Goal: Task Accomplishment & Management: Manage account settings

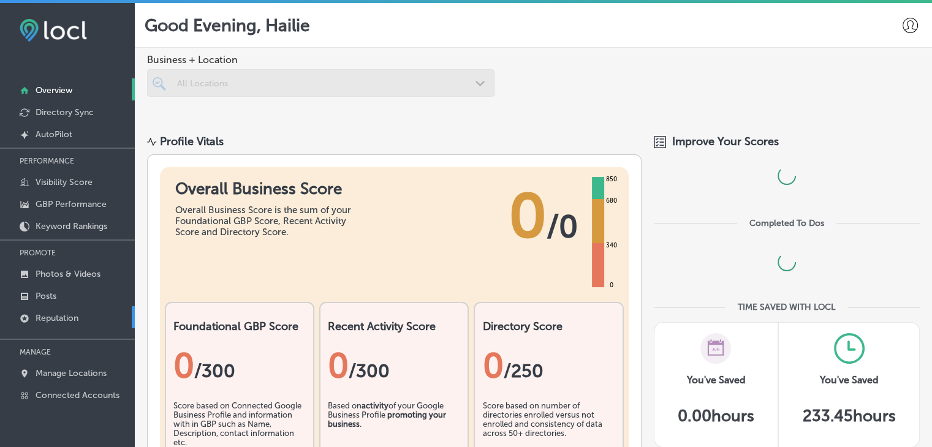
click at [41, 308] on link "Reputation" at bounding box center [67, 317] width 135 height 22
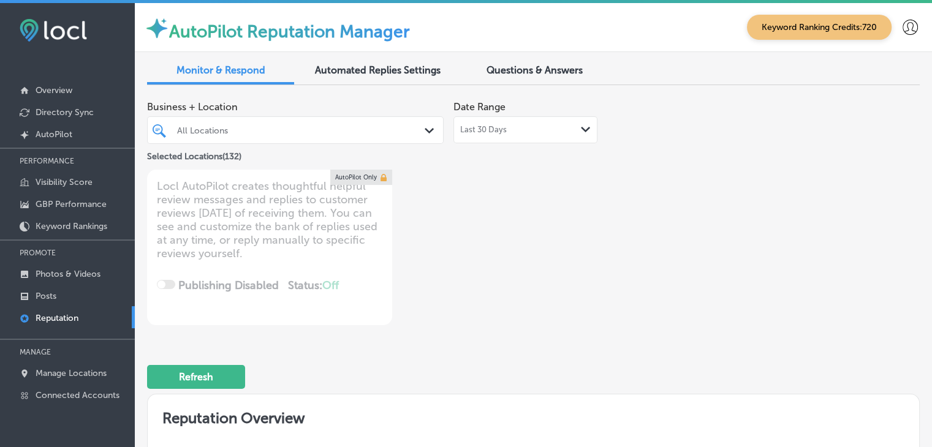
click at [512, 137] on div "Last 30 Days Path Created with Sketch." at bounding box center [526, 129] width 144 height 27
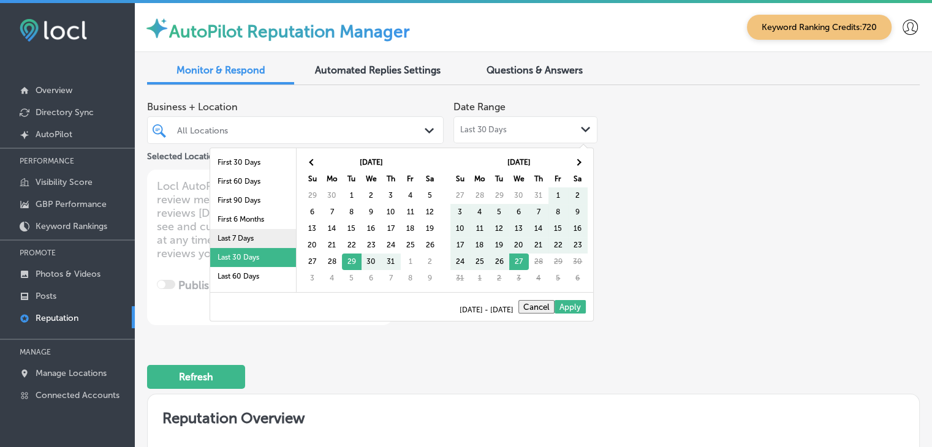
click at [230, 230] on li "Last 7 Days" at bounding box center [253, 238] width 86 height 19
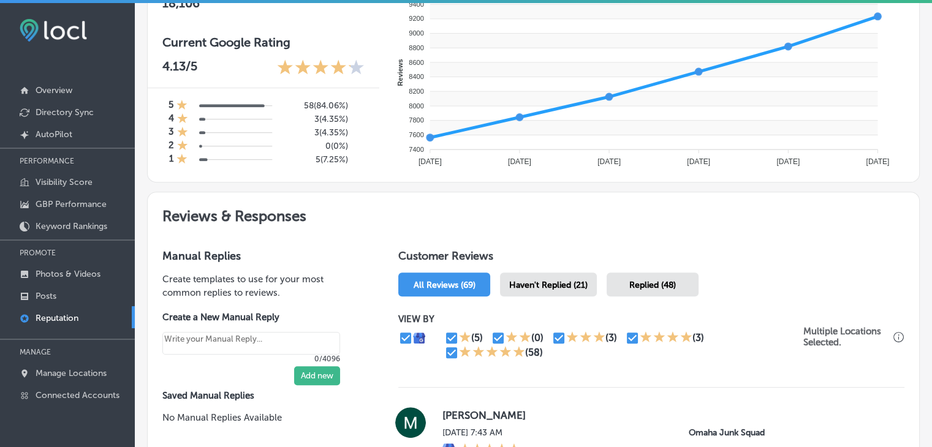
click at [559, 286] on span "Haven't Replied (21)" at bounding box center [548, 285] width 78 height 10
type textarea "x"
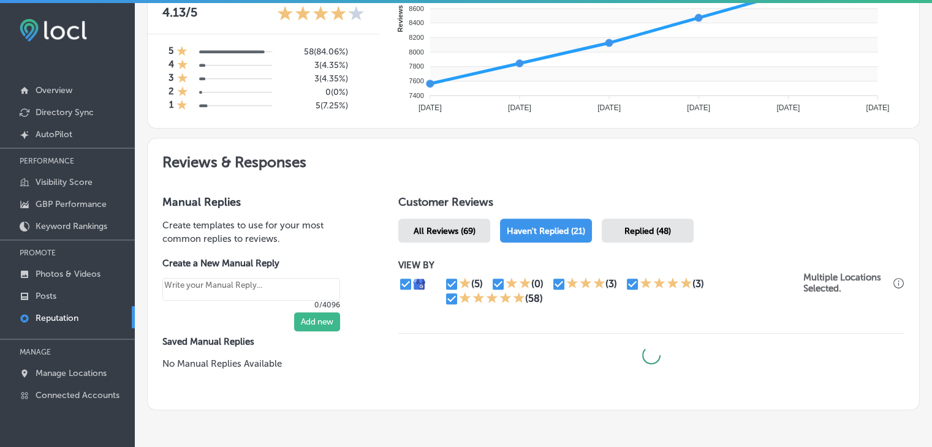
scroll to position [552, 0]
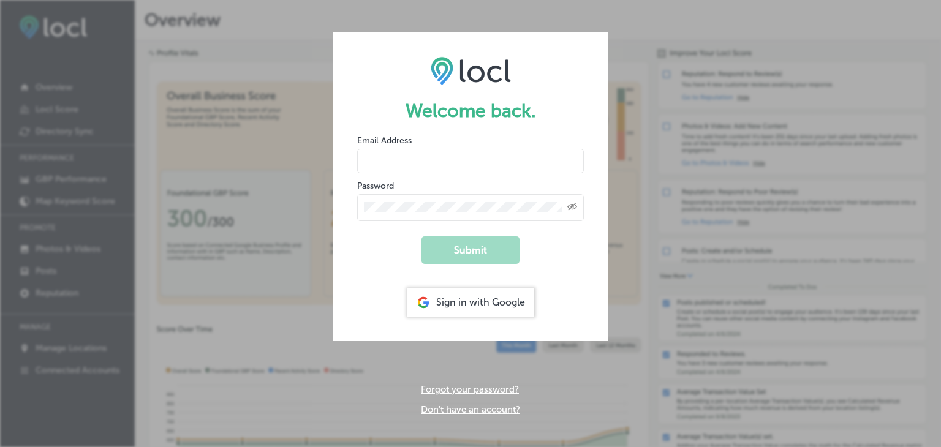
type input "[EMAIL_ADDRESS][DOMAIN_NAME]"
click at [469, 262] on button "Submit" at bounding box center [471, 251] width 98 height 28
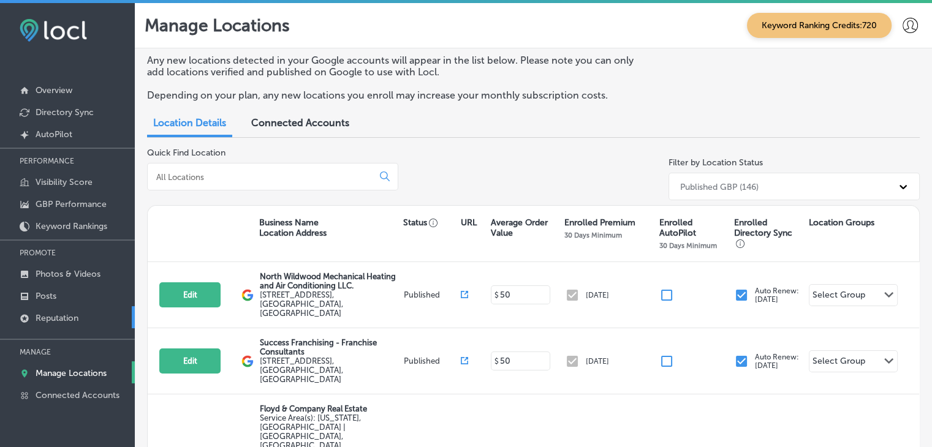
click at [58, 309] on link "Reputation" at bounding box center [67, 317] width 135 height 22
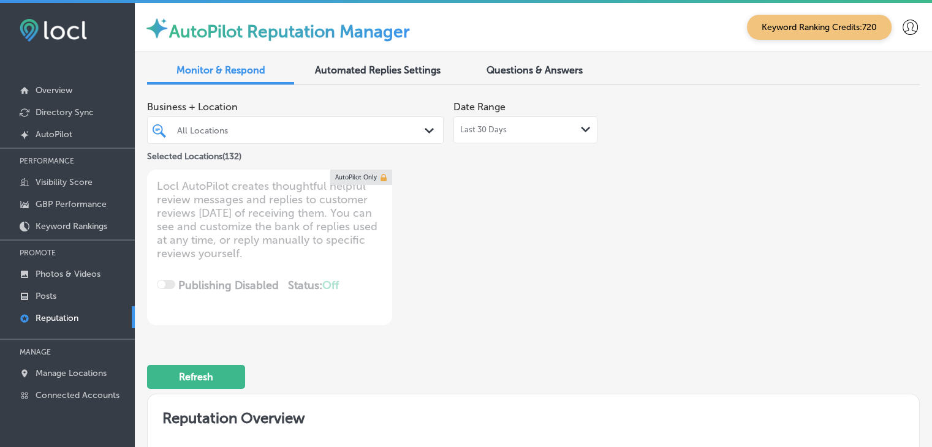
click at [471, 126] on span "Last 30 Days" at bounding box center [483, 130] width 47 height 10
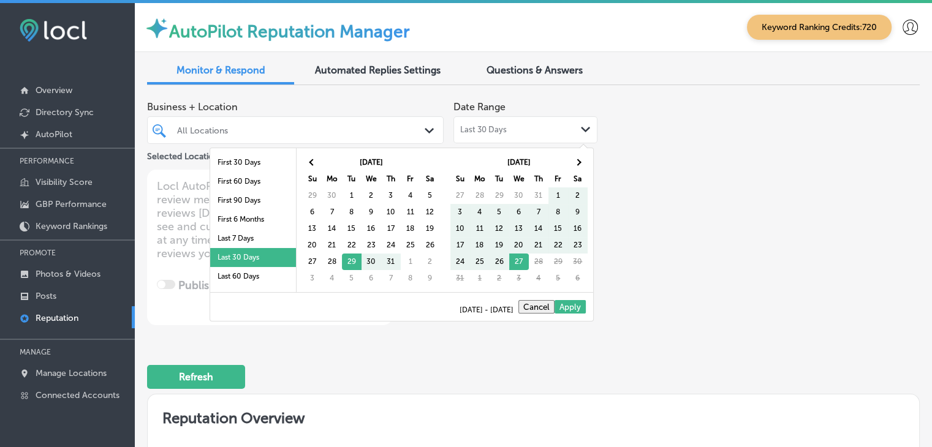
scroll to position [71, 0]
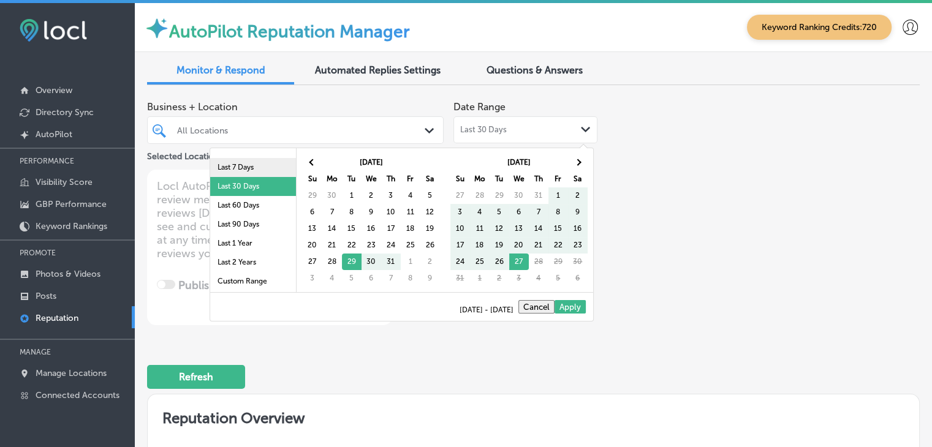
click at [262, 172] on li "Last 7 Days" at bounding box center [253, 167] width 86 height 19
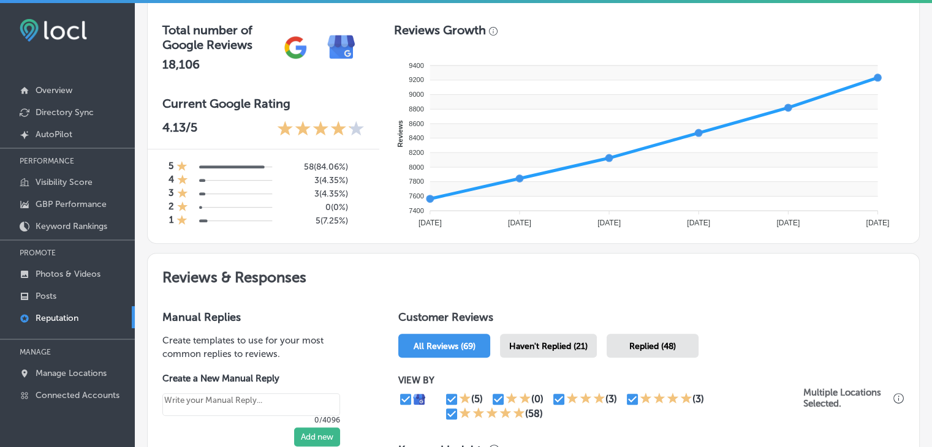
scroll to position [552, 0]
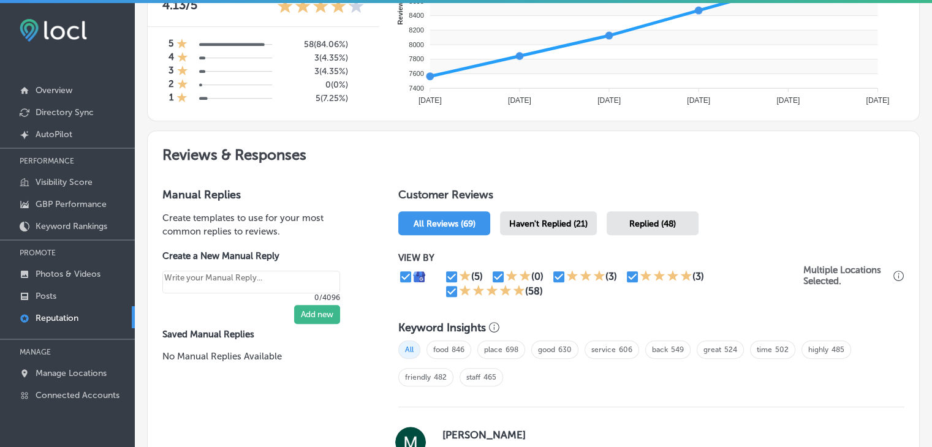
click at [520, 220] on span "Haven't Replied (21)" at bounding box center [548, 224] width 78 height 10
type textarea "x"
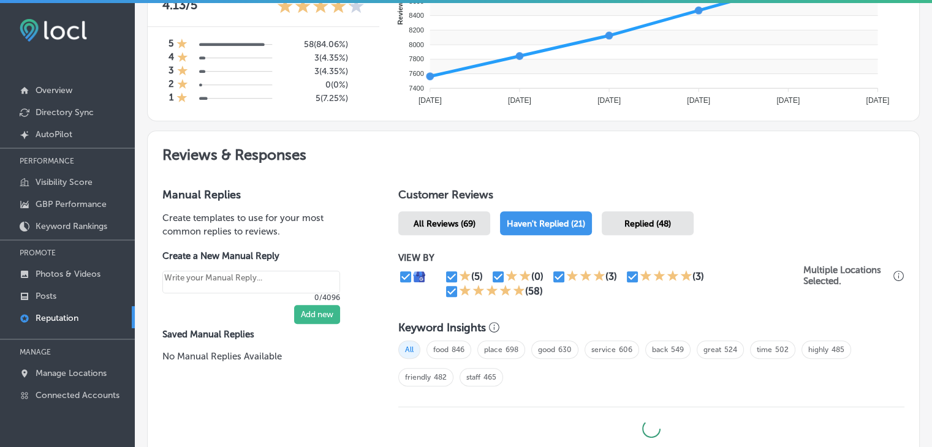
click at [452, 287] on input "checkbox" at bounding box center [451, 291] width 15 height 15
checkbox input "false"
type textarea "x"
click at [628, 274] on input "checkbox" at bounding box center [632, 277] width 15 height 15
checkbox input "false"
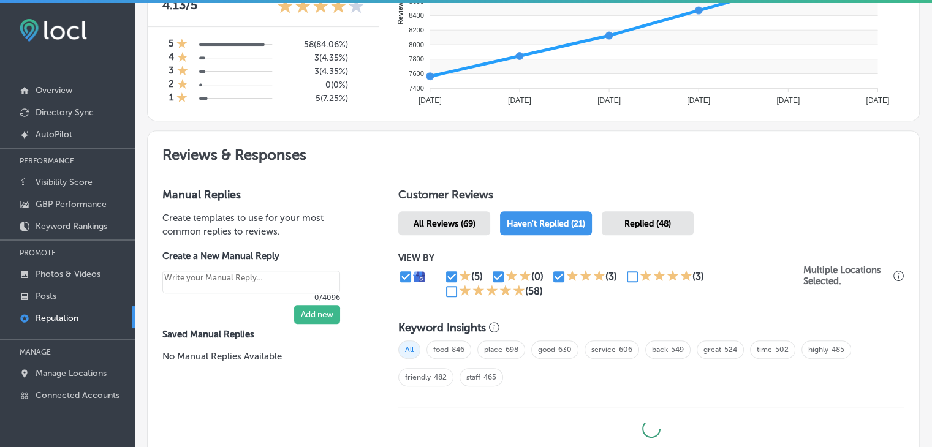
type textarea "x"
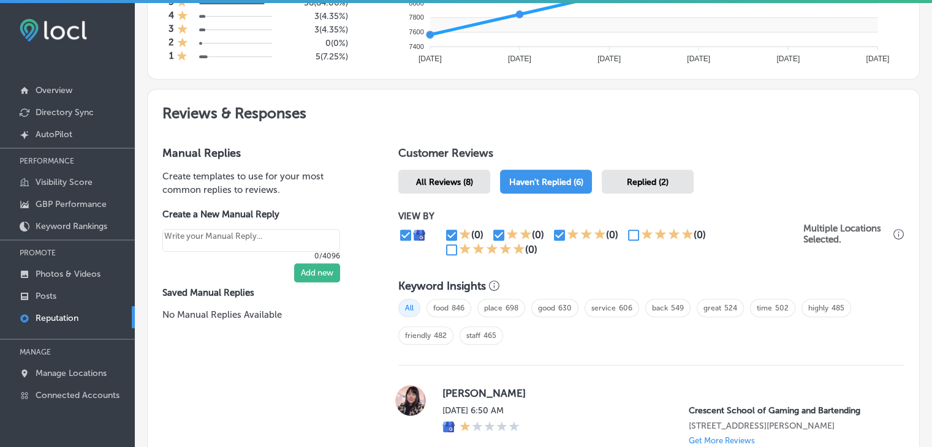
scroll to position [613, 0]
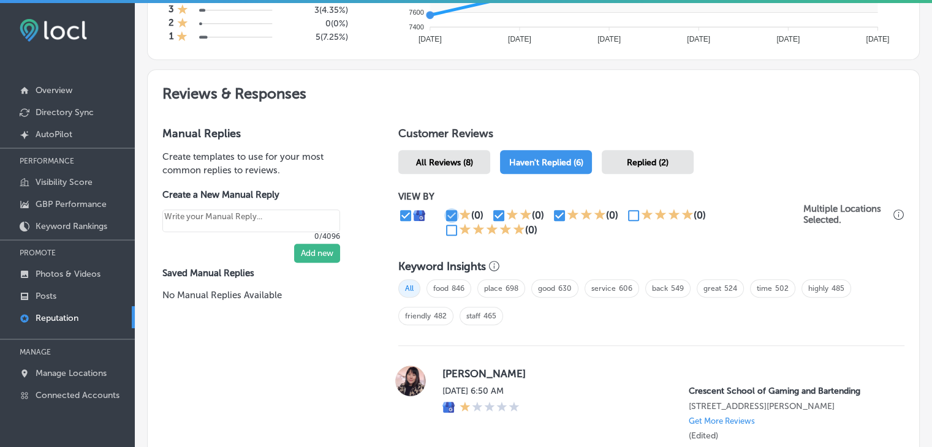
click at [451, 212] on input "checkbox" at bounding box center [451, 215] width 15 height 15
checkbox input "false"
type textarea "x"
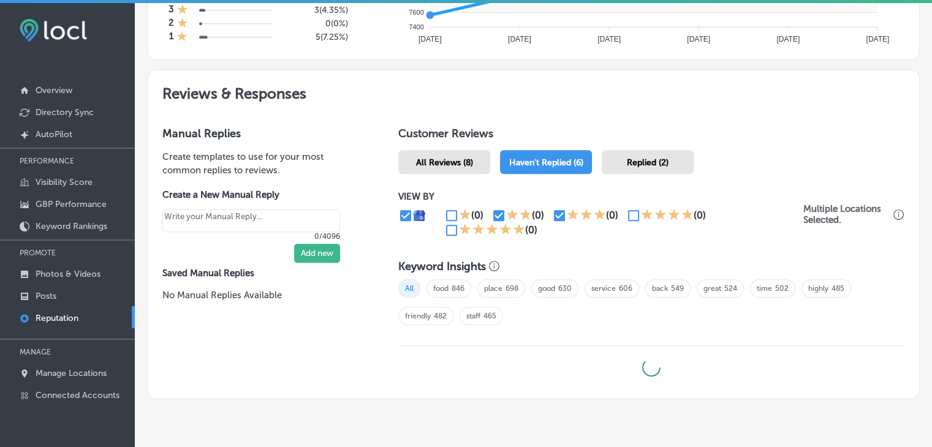
click at [498, 211] on input "checkbox" at bounding box center [499, 215] width 15 height 15
checkbox input "false"
type textarea "x"
click at [547, 211] on div "(0)" at bounding box center [522, 215] width 61 height 15
click at [554, 212] on input "checkbox" at bounding box center [559, 215] width 15 height 15
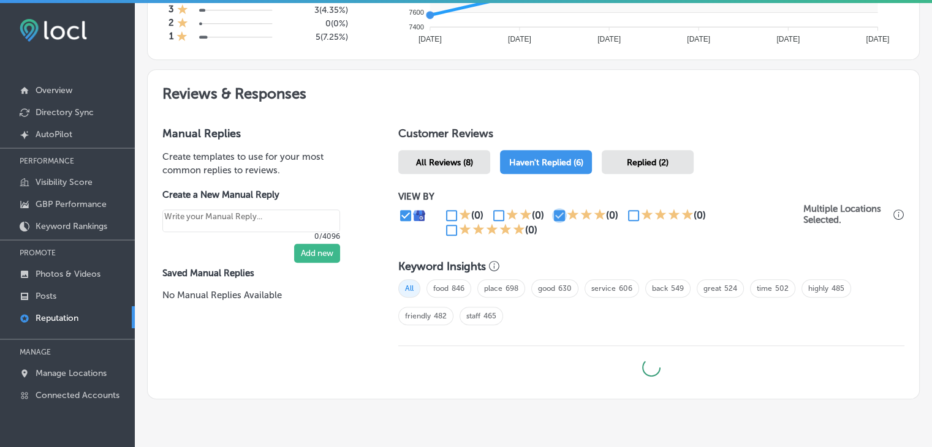
checkbox input "false"
type textarea "x"
click at [663, 213] on icon at bounding box center [661, 214] width 12 height 12
click at [636, 214] on input "checkbox" at bounding box center [633, 215] width 15 height 15
checkbox input "true"
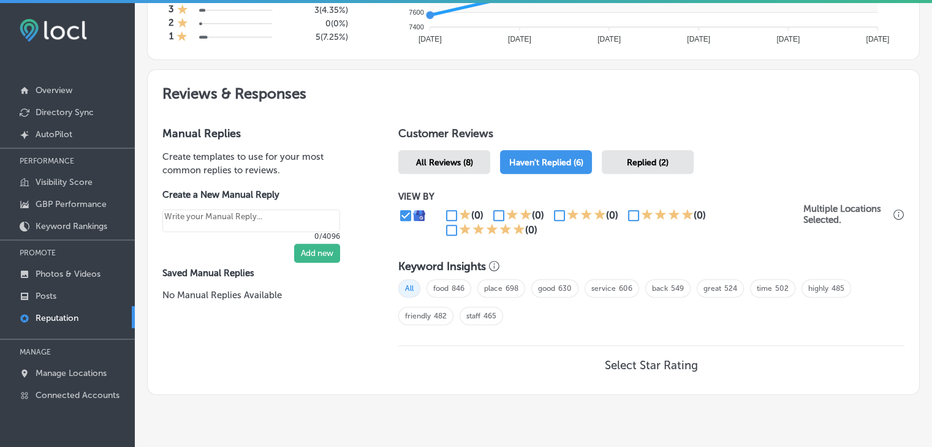
type textarea "x"
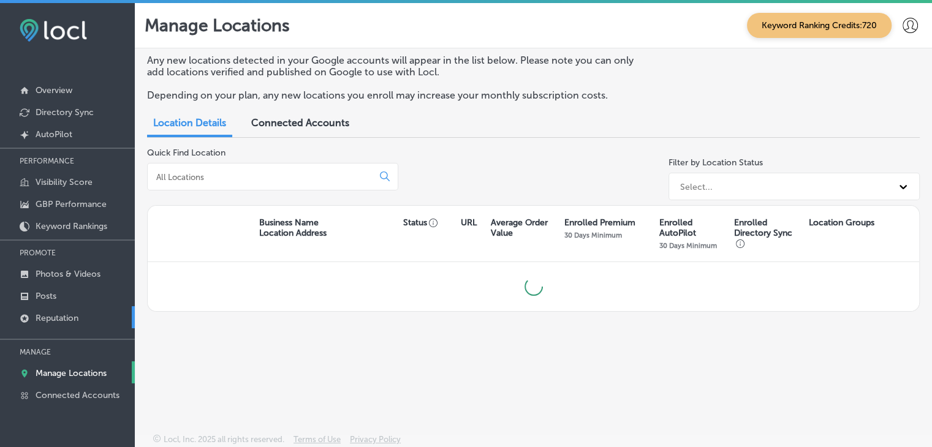
click at [86, 319] on link "Reputation" at bounding box center [67, 317] width 135 height 22
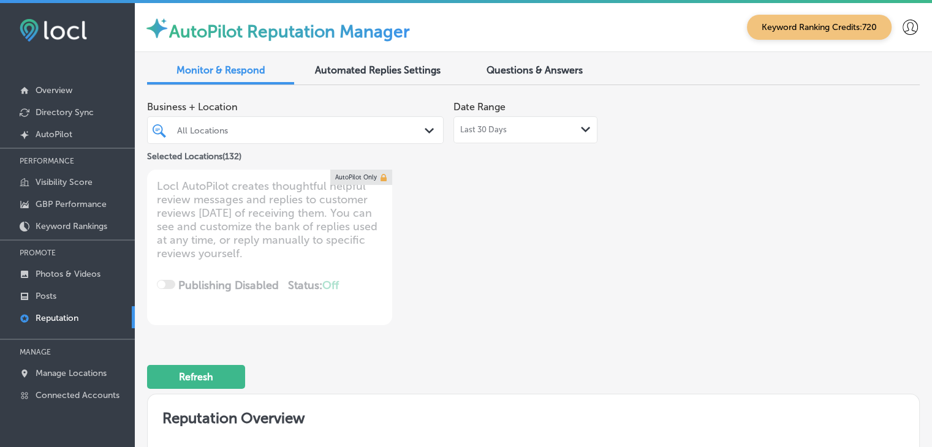
click at [587, 112] on div "Date Range Last 30 Days Path Created with Sketch." at bounding box center [526, 119] width 144 height 48
click at [570, 132] on div "Last 30 Days Path Created with Sketch." at bounding box center [525, 130] width 131 height 10
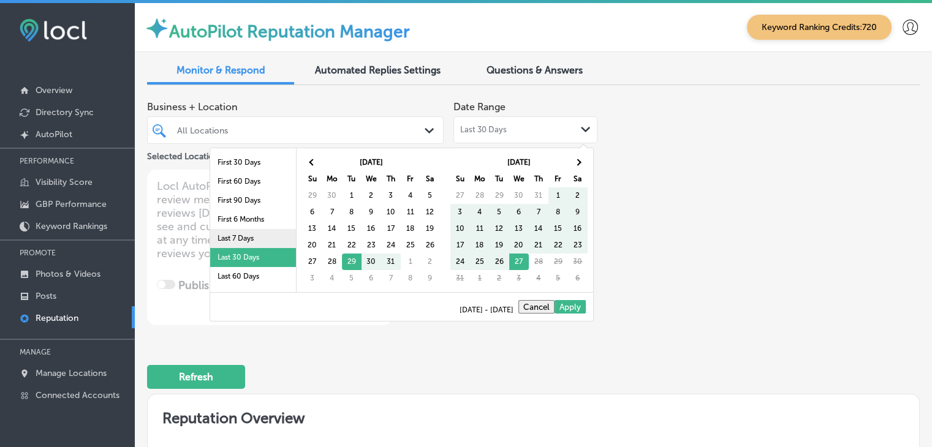
click at [230, 243] on li "Last 7 Days" at bounding box center [253, 238] width 86 height 19
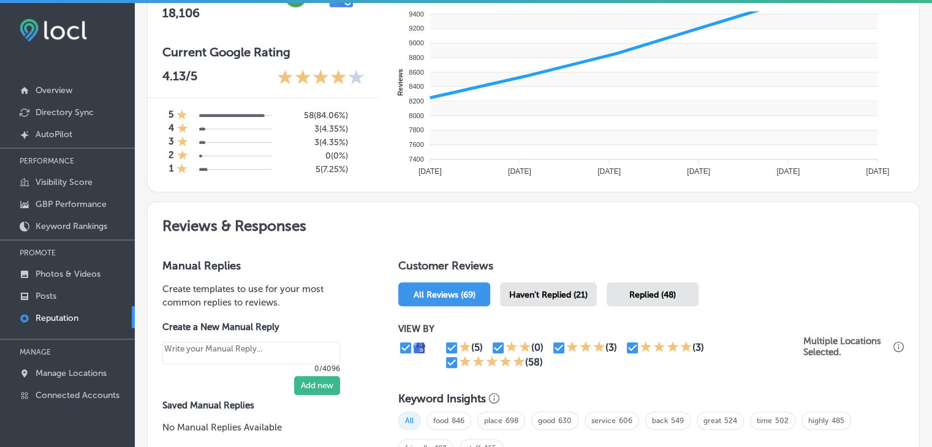
scroll to position [490, 0]
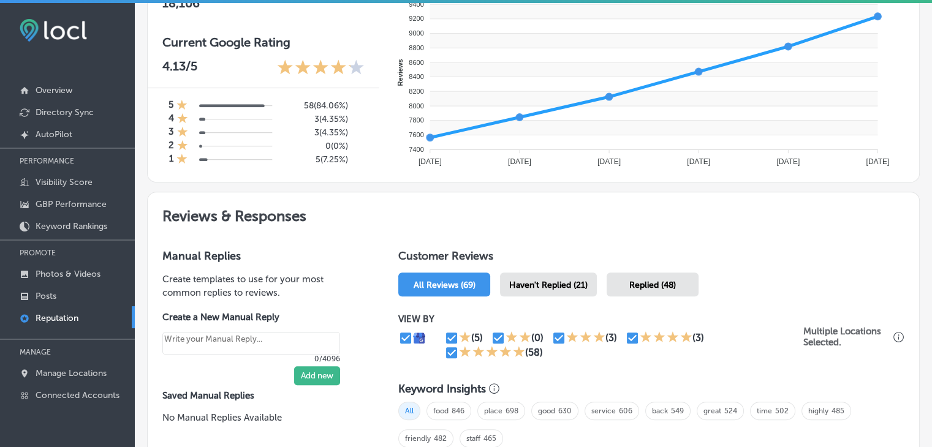
click at [547, 280] on span "Haven't Replied (21)" at bounding box center [548, 285] width 78 height 10
type textarea "x"
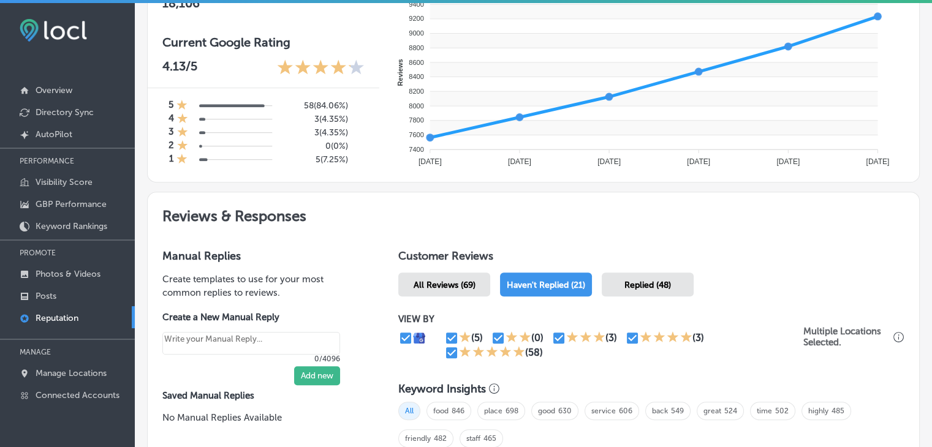
click at [451, 340] on input "checkbox" at bounding box center [451, 338] width 15 height 15
checkbox input "false"
type textarea "x"
click at [480, 340] on div "(5)" at bounding box center [467, 338] width 47 height 15
click at [491, 339] on input "checkbox" at bounding box center [498, 338] width 15 height 15
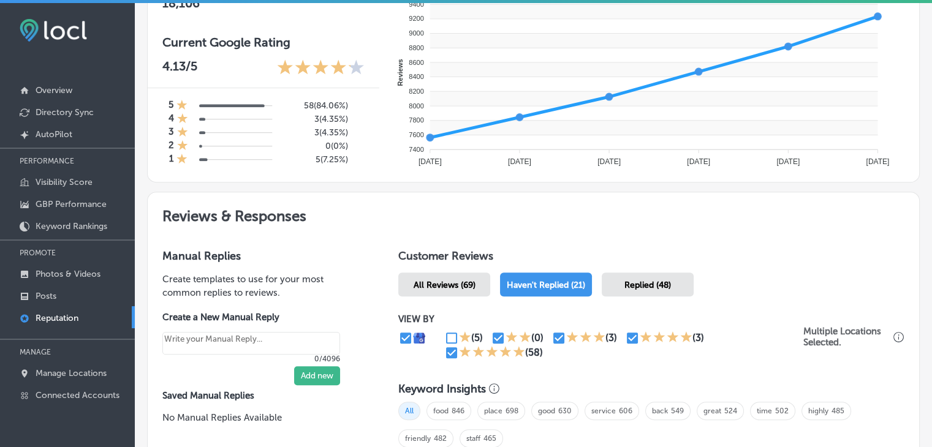
checkbox input "false"
type textarea "x"
click at [552, 337] on input "checkbox" at bounding box center [559, 338] width 15 height 15
checkbox input "false"
type textarea "x"
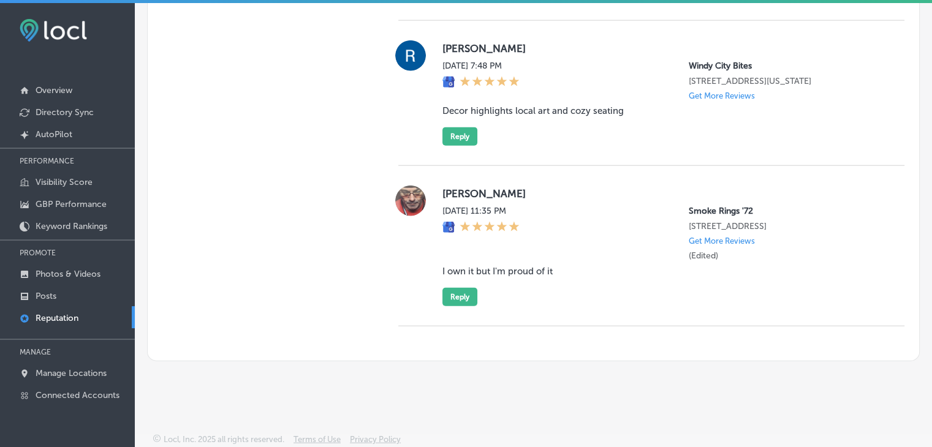
scroll to position [3027, 0]
